Goal: Information Seeking & Learning: Learn about a topic

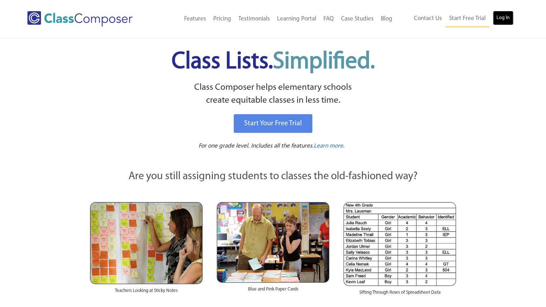
click at [502, 18] on link "Log In" at bounding box center [503, 18] width 20 height 14
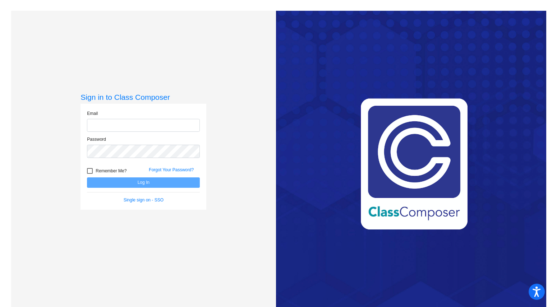
type input "nsimons@cvs.k12.mi.us"
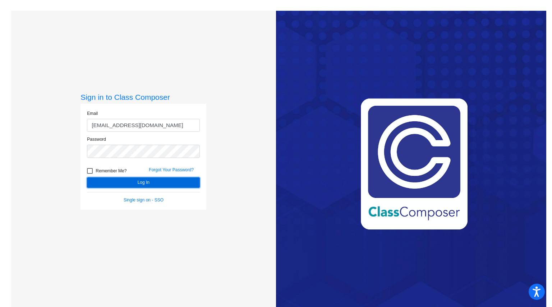
click at [151, 180] on button "Log In" at bounding box center [143, 182] width 113 height 10
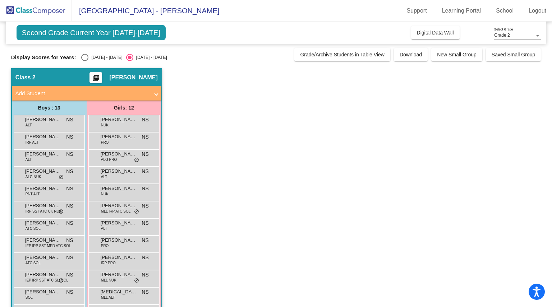
click at [86, 57] on div "Select an option" at bounding box center [84, 57] width 7 height 7
click at [85, 61] on input "2024 - 2025" at bounding box center [84, 61] width 0 height 0
radio input "true"
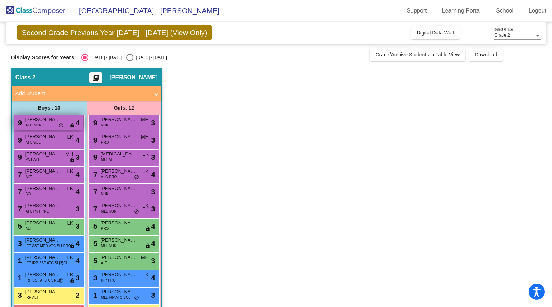
click at [40, 120] on span "Gavin Boldys" at bounding box center [43, 119] width 36 height 7
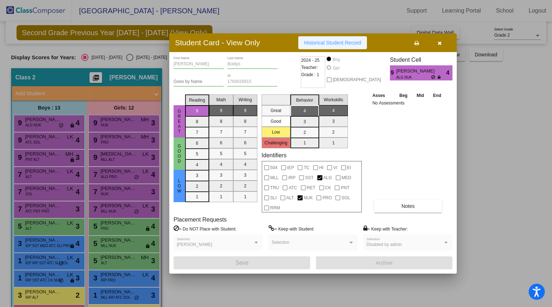
click at [346, 42] on span "Historical Student Record" at bounding box center [332, 43] width 57 height 6
click at [438, 43] on icon "button" at bounding box center [440, 43] width 4 height 5
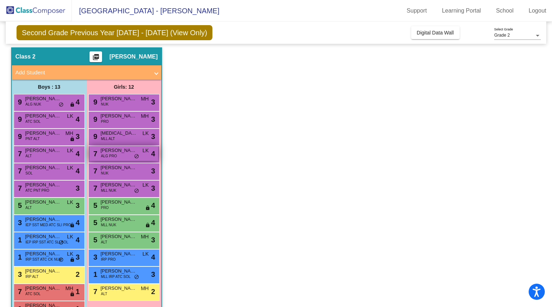
scroll to position [7, 0]
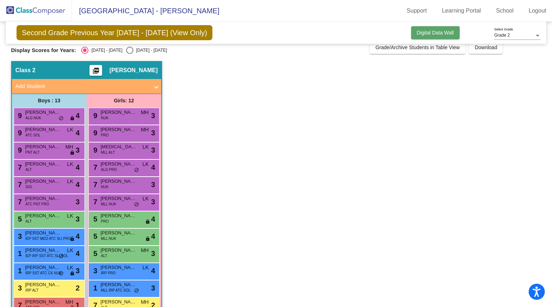
click at [434, 31] on span "Digital Data Wall" at bounding box center [435, 33] width 37 height 6
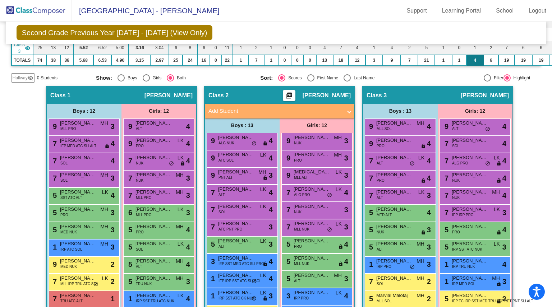
scroll to position [115, 0]
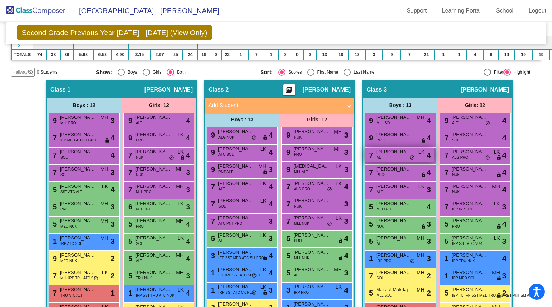
click at [394, 152] on span "Carson Keller" at bounding box center [394, 151] width 36 height 7
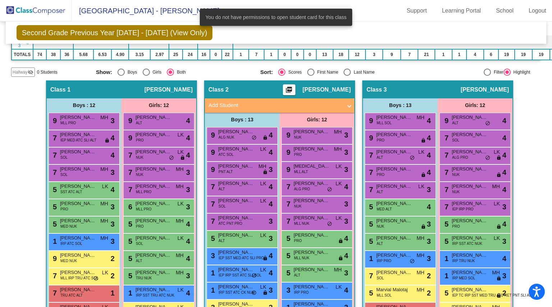
click at [521, 152] on div "Hallway - Hallway Class picture_as_pdf Add Student First Name Last Name Student…" at bounding box center [276, 221] width 530 height 282
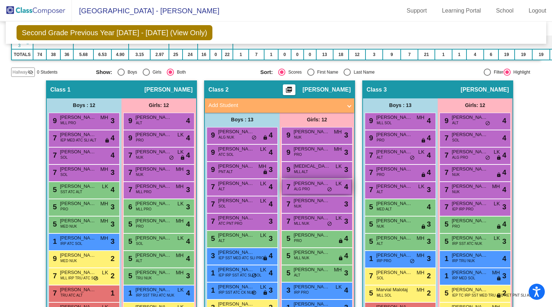
click at [299, 184] on span "Ellery Andersen" at bounding box center [311, 183] width 36 height 7
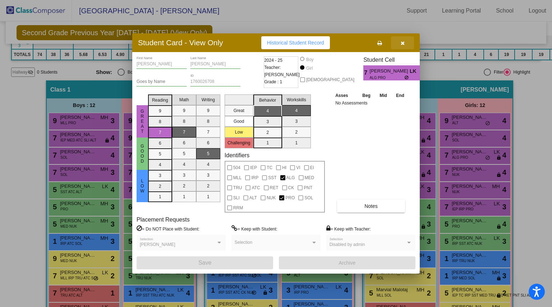
click at [402, 42] on icon "button" at bounding box center [403, 43] width 4 height 5
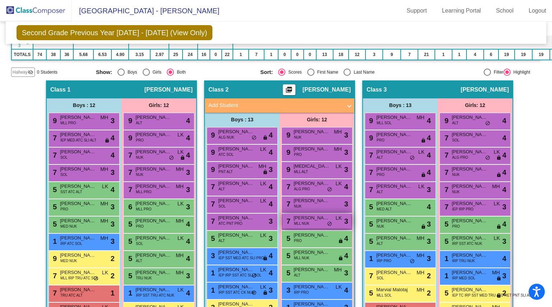
click at [312, 221] on div "7 Miamel Kola MLL NUK LK lock do_not_disturb_alt 3" at bounding box center [316, 221] width 69 height 15
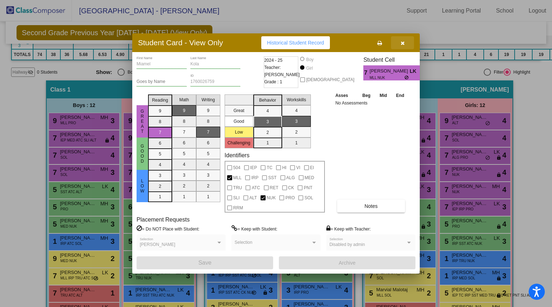
click at [404, 41] on icon "button" at bounding box center [403, 43] width 4 height 5
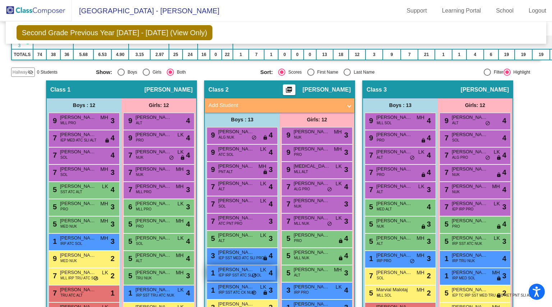
click at [236, 270] on span "Luca Tomaszewski" at bounding box center [236, 269] width 36 height 7
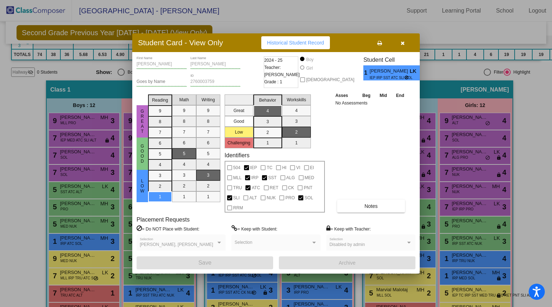
click at [315, 43] on span "Historical Student Record" at bounding box center [295, 43] width 57 height 6
click at [404, 43] on button "button" at bounding box center [402, 42] width 23 height 13
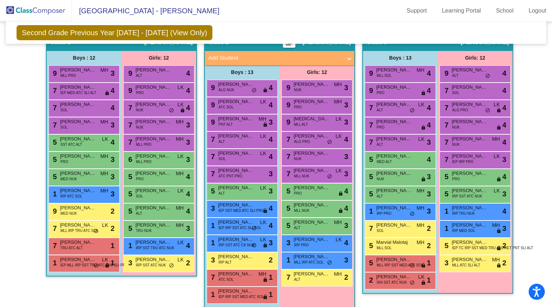
scroll to position [173, 0]
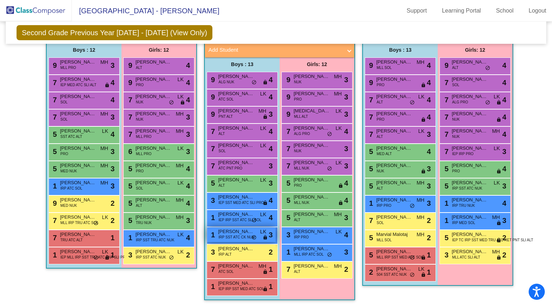
click at [241, 235] on span "IRP SST ATC CK NUK" at bounding box center [236, 237] width 36 height 5
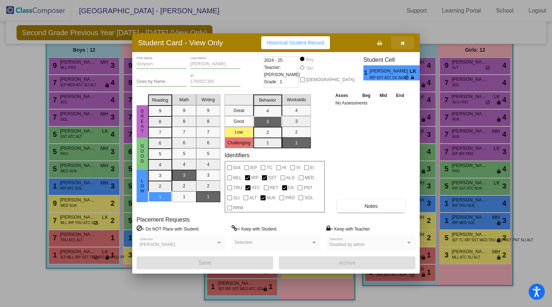
click at [401, 41] on icon "button" at bounding box center [403, 43] width 4 height 5
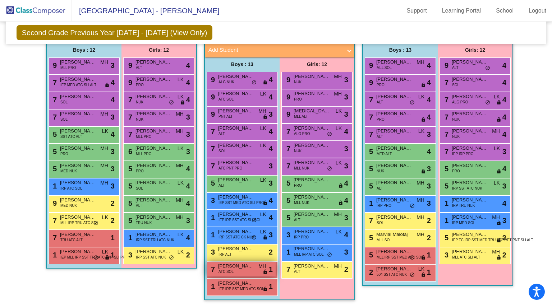
click at [235, 263] on span "Liam Stewart" at bounding box center [236, 266] width 36 height 7
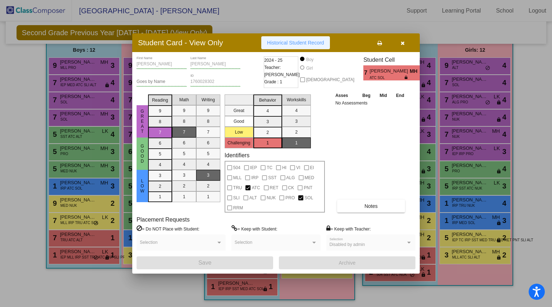
click at [288, 43] on span "Historical Student Record" at bounding box center [295, 43] width 57 height 6
click at [300, 38] on button "Historical Student Record" at bounding box center [295, 42] width 69 height 13
click at [402, 42] on icon "button" at bounding box center [403, 43] width 4 height 5
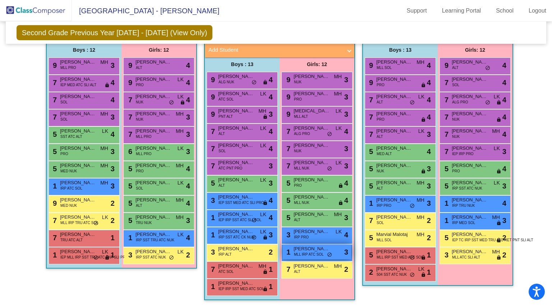
click at [308, 245] on span "Isabella Dorneles" at bounding box center [311, 248] width 36 height 7
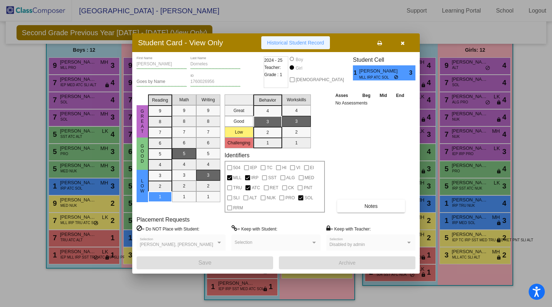
click at [306, 41] on span "Historical Student Record" at bounding box center [295, 43] width 57 height 6
click at [402, 43] on icon "button" at bounding box center [403, 43] width 4 height 5
